Goal: Navigation & Orientation: Find specific page/section

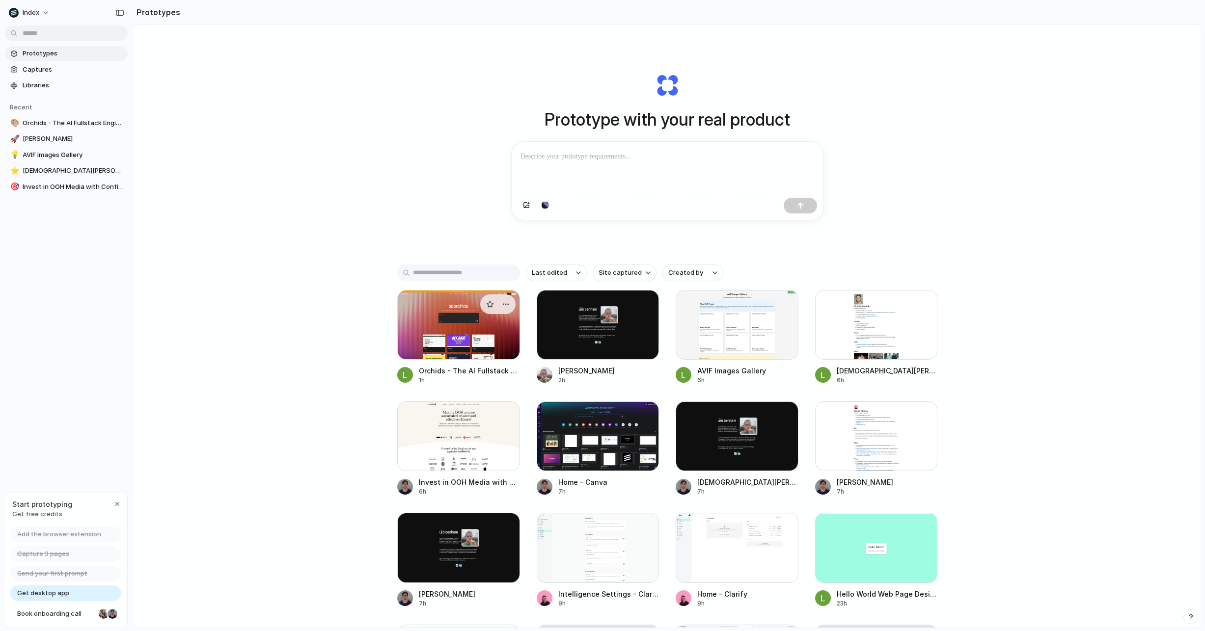
click at [420, 354] on div at bounding box center [458, 325] width 123 height 70
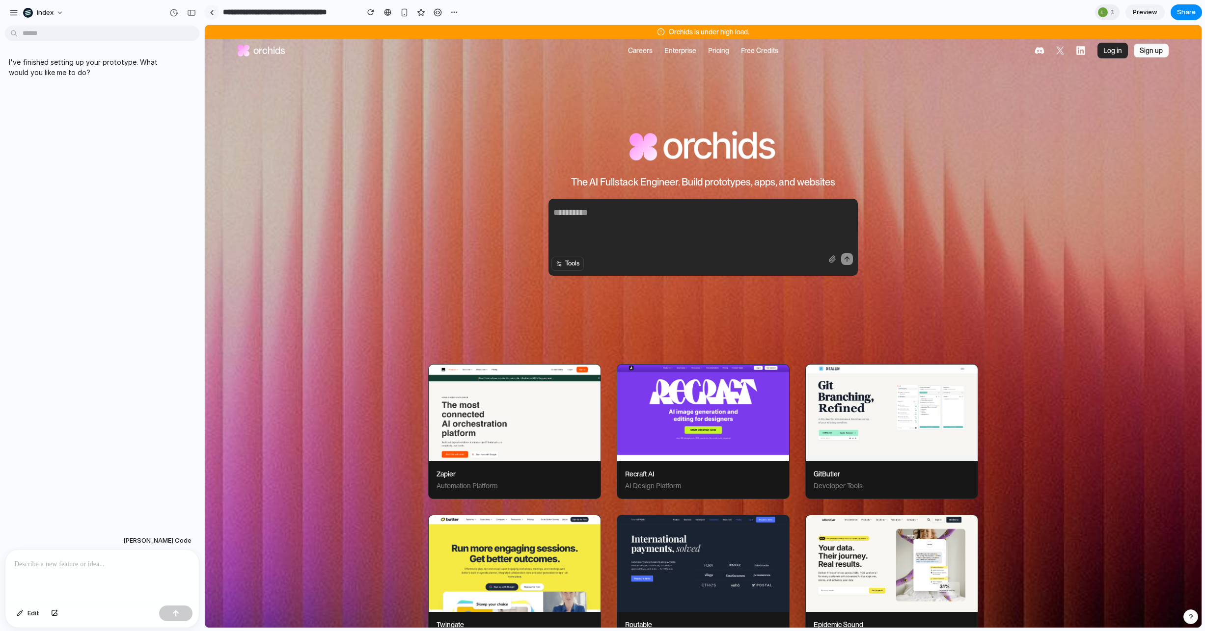
click at [215, 15] on link at bounding box center [211, 12] width 15 height 15
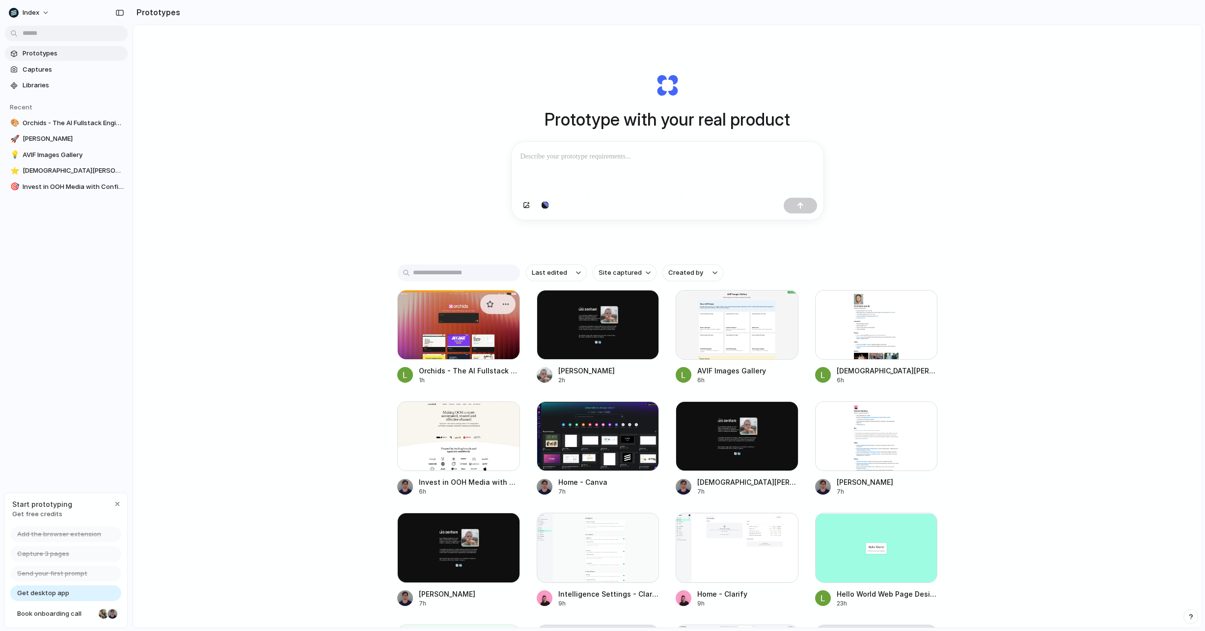
click at [459, 322] on div at bounding box center [458, 325] width 123 height 70
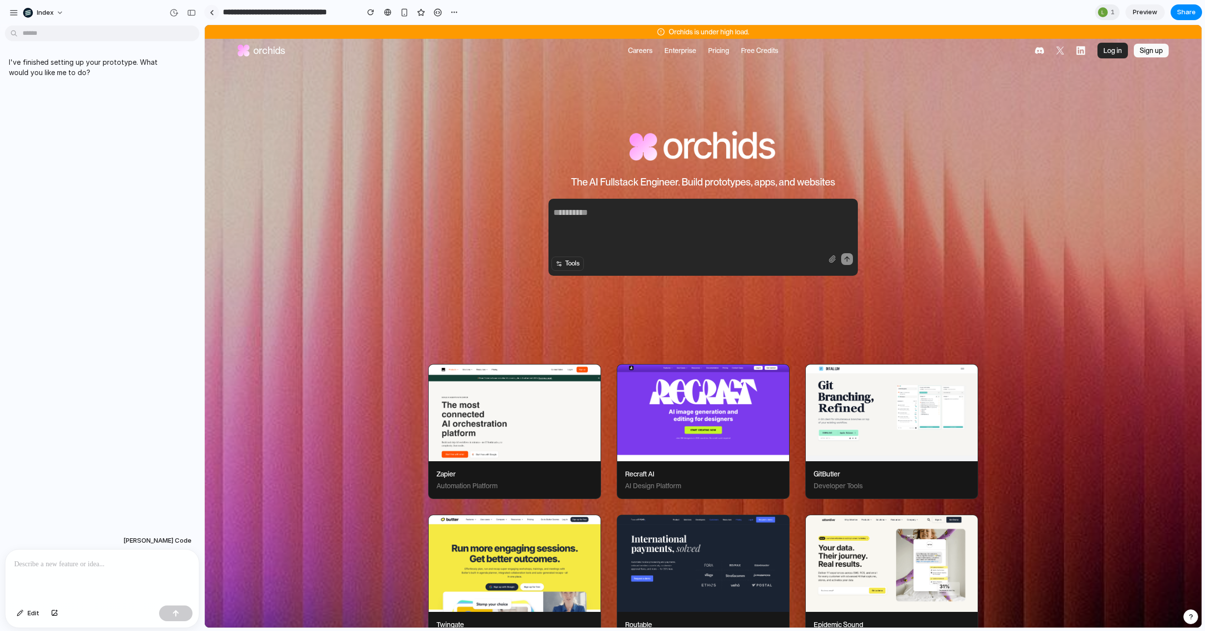
click at [210, 10] on div at bounding box center [212, 12] width 4 height 5
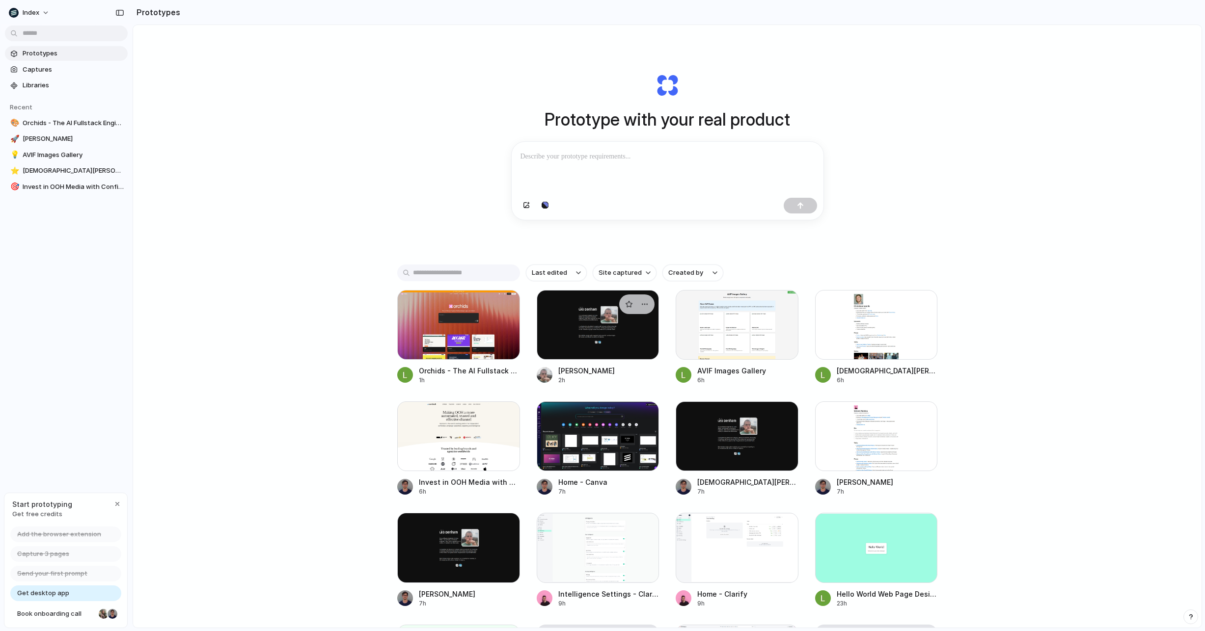
click at [613, 324] on div at bounding box center [597, 325] width 123 height 70
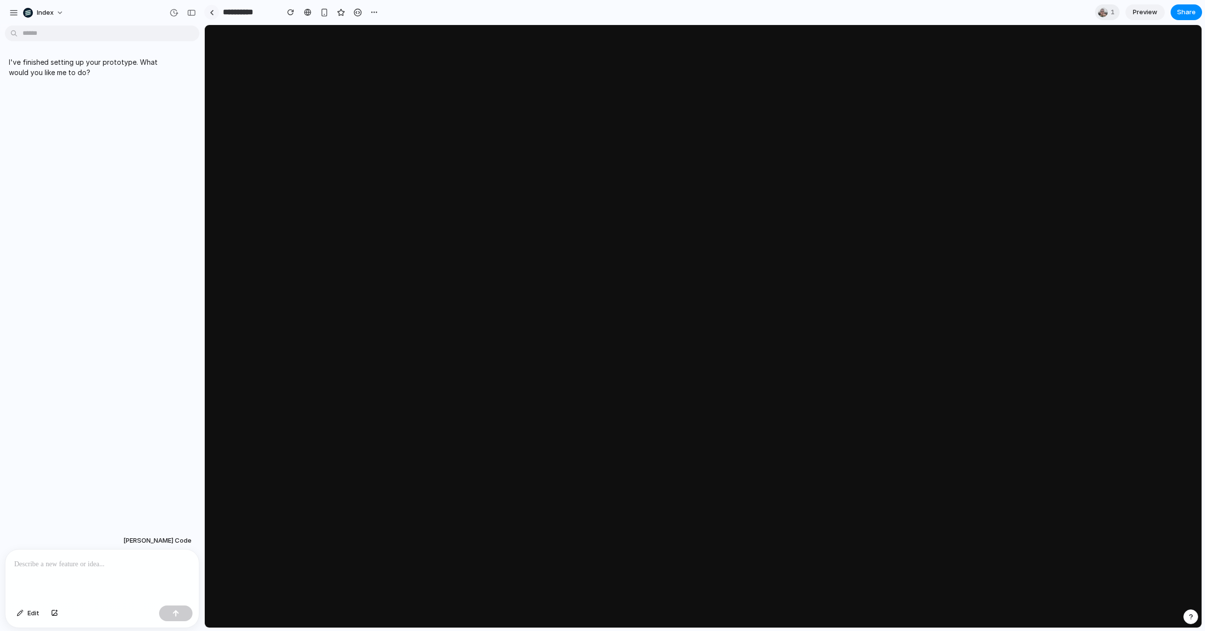
click at [218, 11] on link at bounding box center [211, 12] width 15 height 15
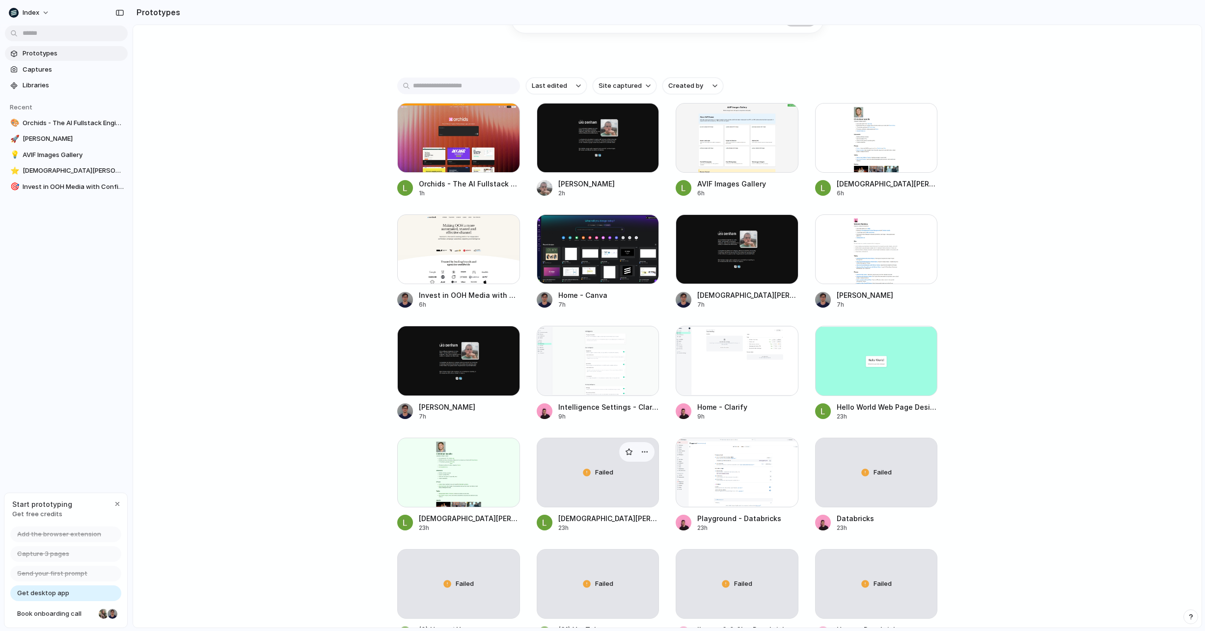
scroll to position [313, 0]
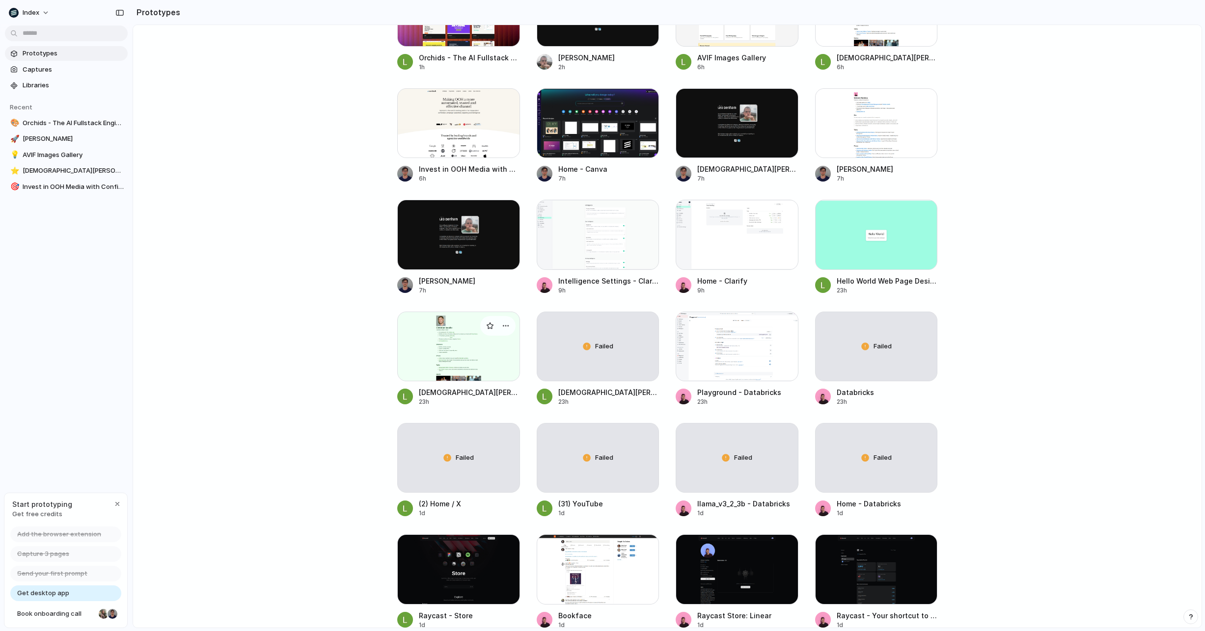
click at [494, 373] on div at bounding box center [458, 347] width 123 height 70
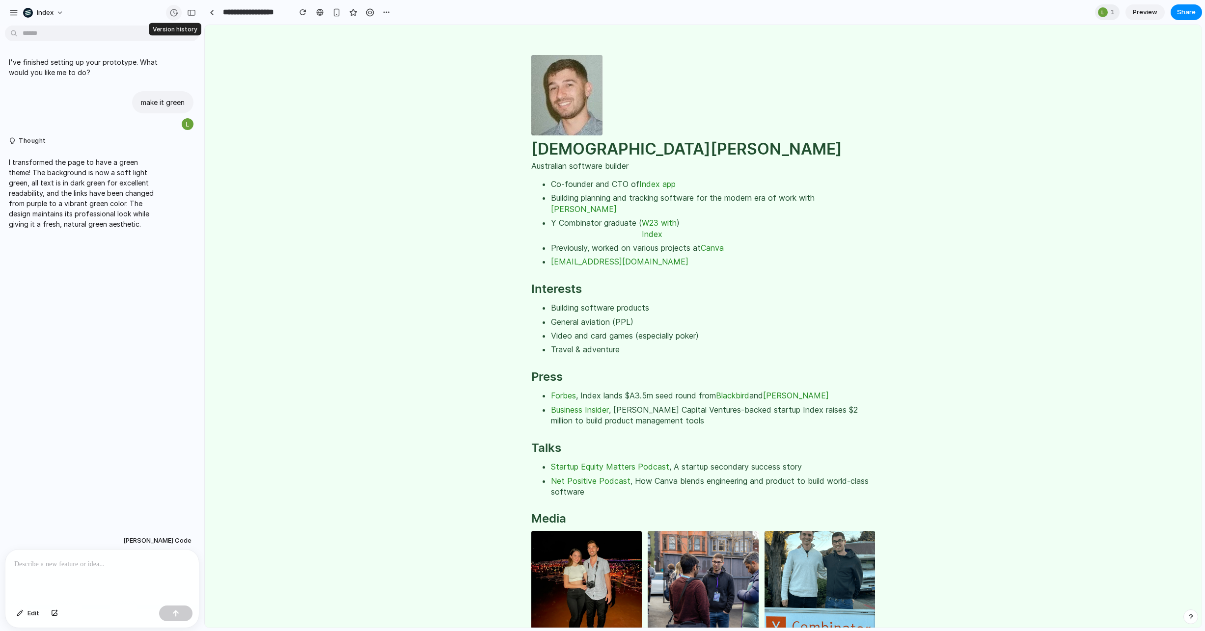
click at [174, 11] on div "button" at bounding box center [173, 12] width 9 height 9
click at [121, 73] on span "Version 0" at bounding box center [91, 74] width 71 height 10
click at [117, 54] on div "Version 1 [DATE] Restore" at bounding box center [113, 43] width 130 height 31
click at [114, 91] on div "Version 0 [DATE] Restore" at bounding box center [113, 78] width 130 height 31
click at [157, 17] on div "Version 1 [DATE] Restore Version 0 [DATE] Restore" at bounding box center [602, 315] width 1205 height 631
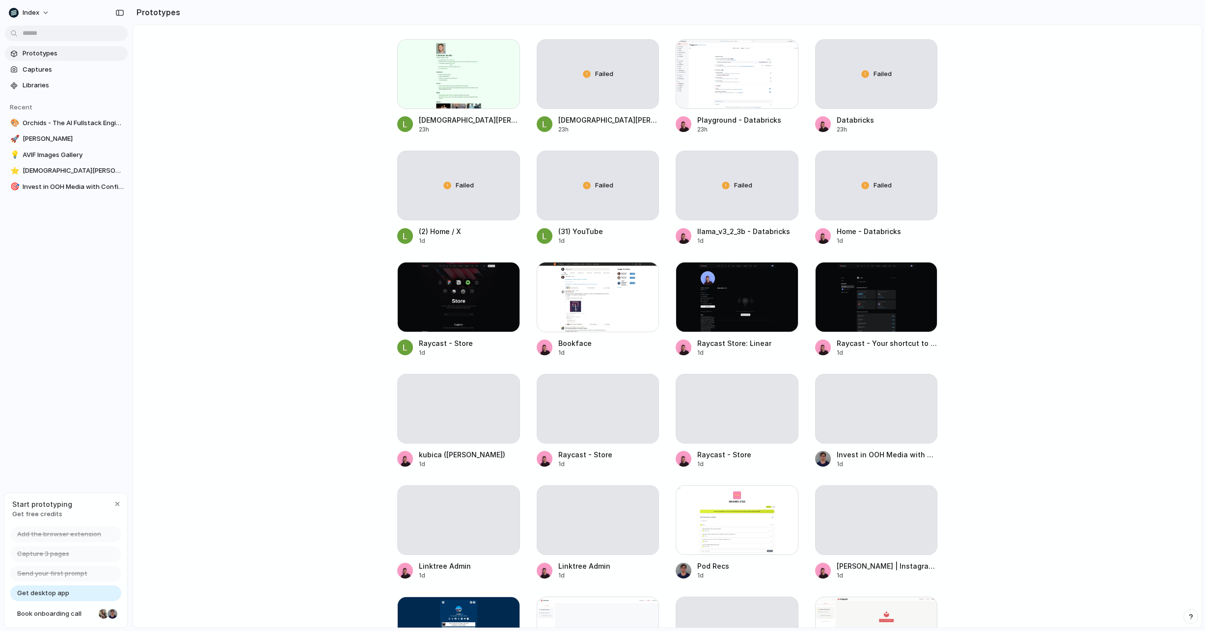
scroll to position [591, 0]
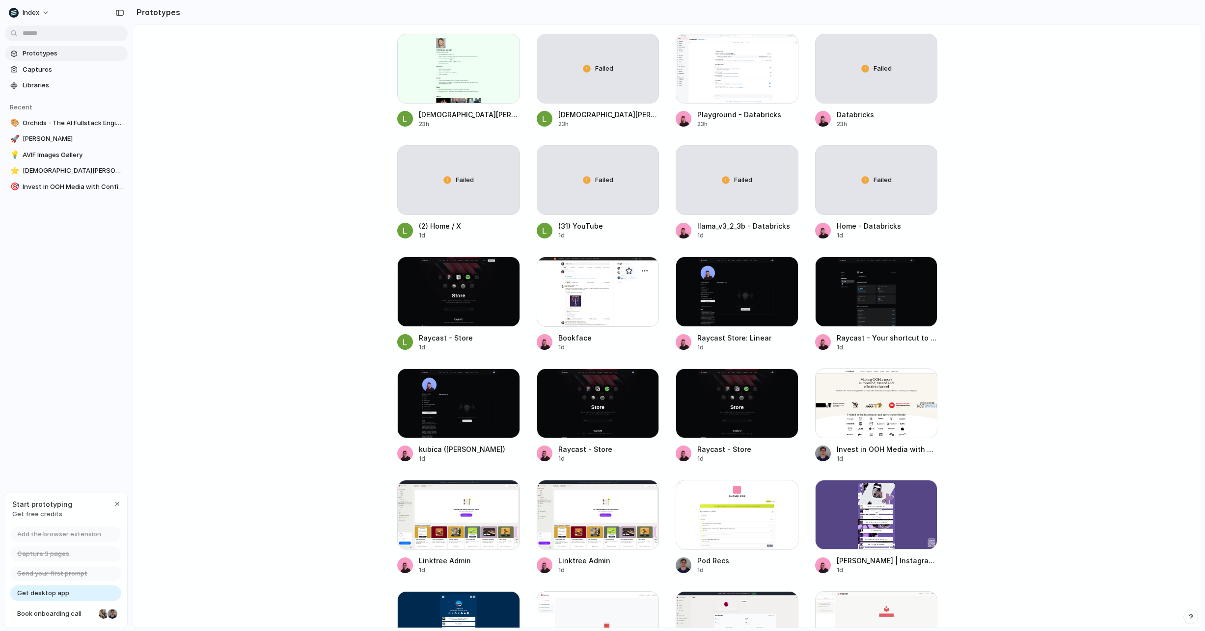
click at [590, 272] on div at bounding box center [597, 292] width 123 height 70
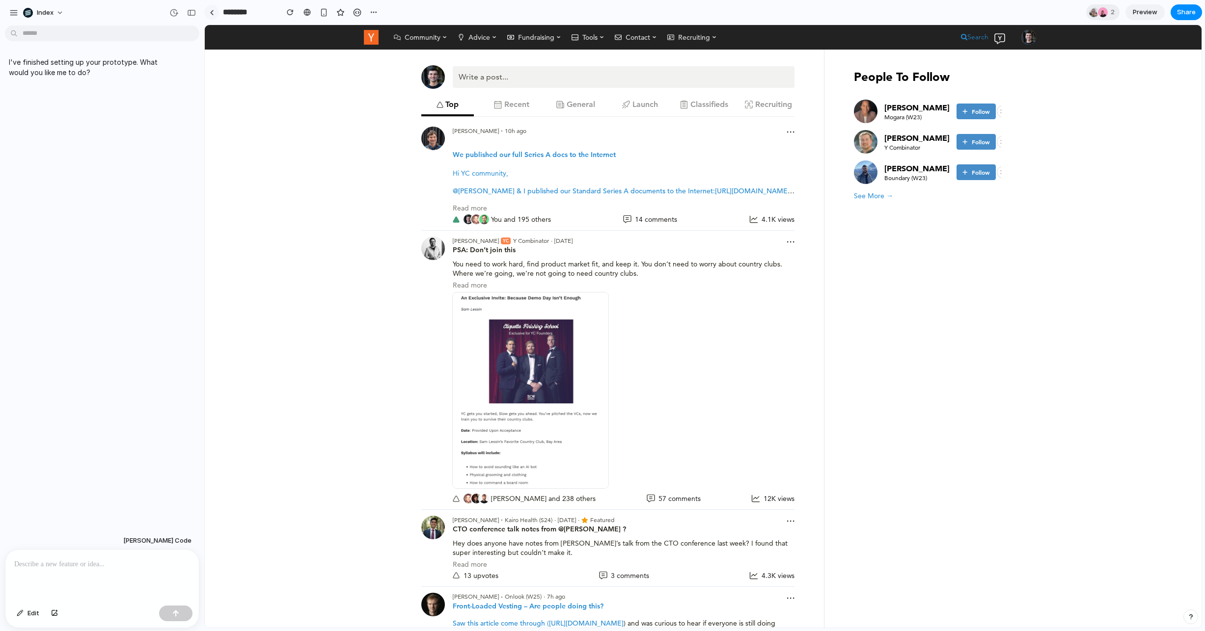
click at [214, 13] on link at bounding box center [211, 12] width 15 height 15
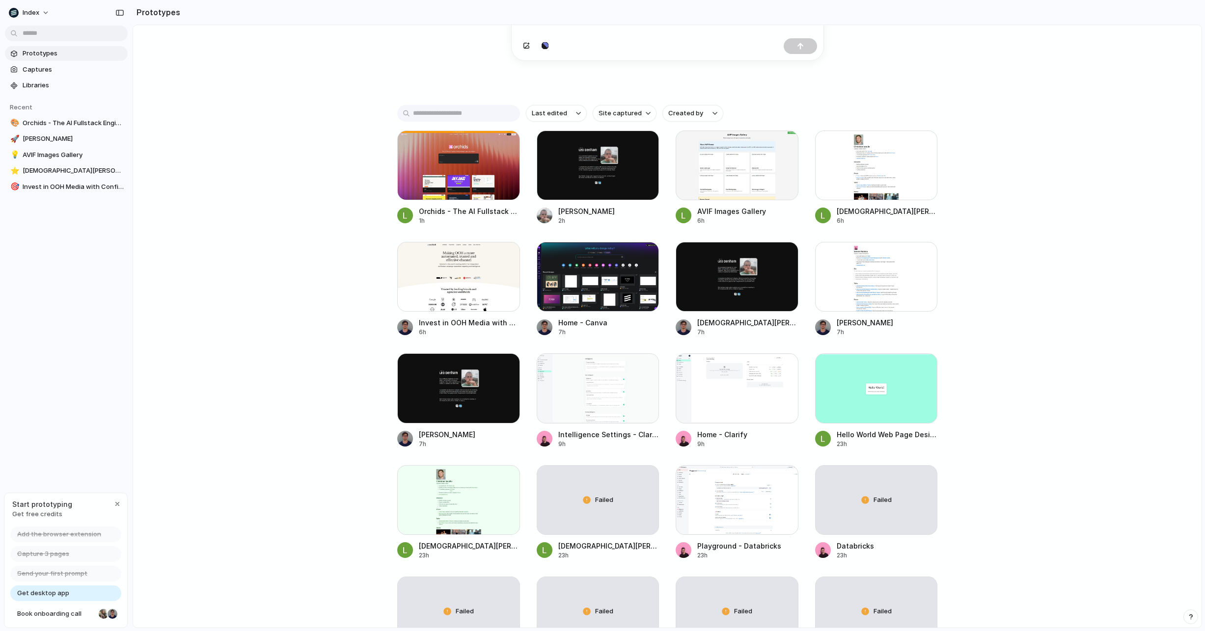
scroll to position [161, 0]
